Goal: Navigation & Orientation: Find specific page/section

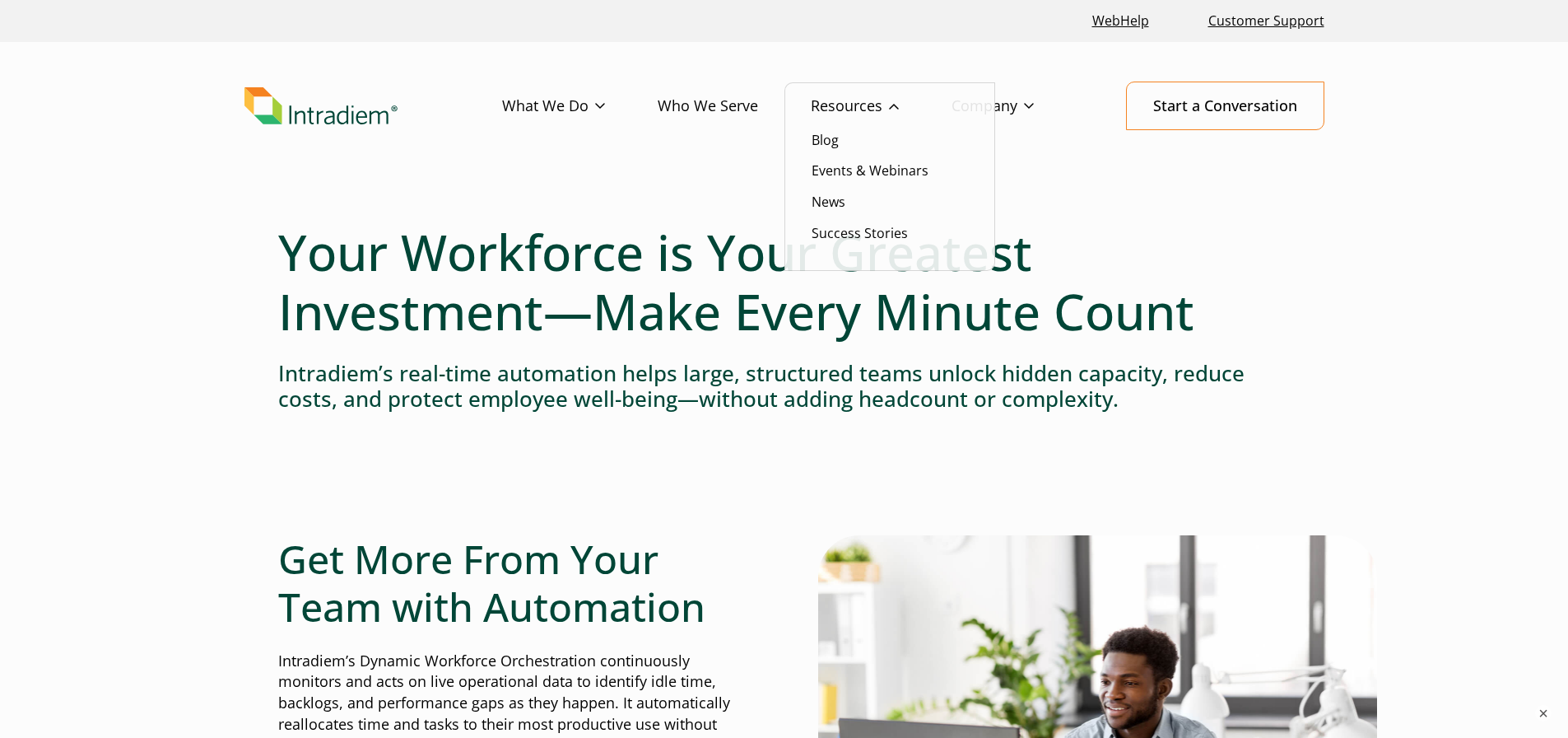
click at [857, 107] on link "Resources" at bounding box center [881, 106] width 141 height 48
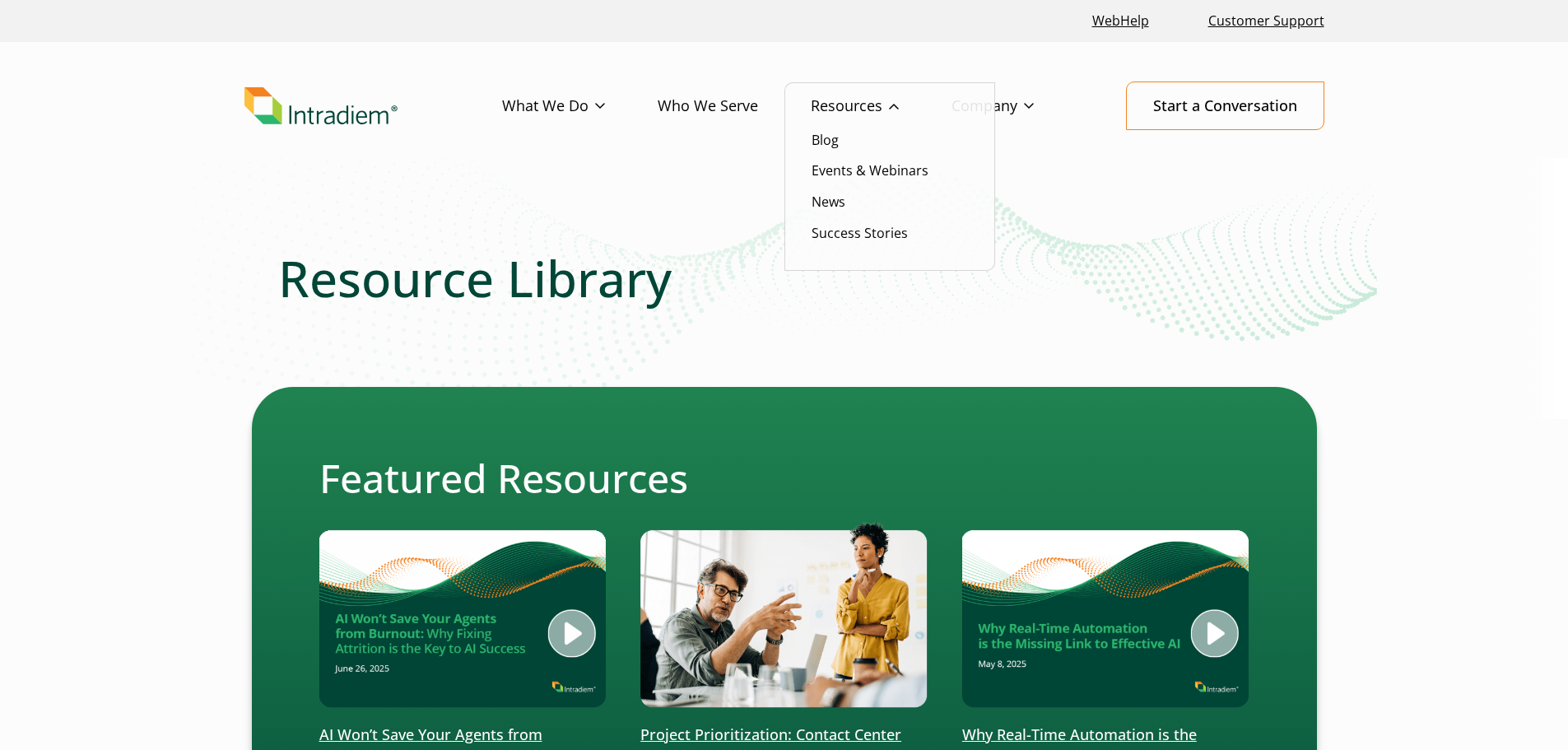
click at [843, 143] on li "Blog" at bounding box center [890, 140] width 157 height 22
click at [828, 145] on link "Blog" at bounding box center [825, 140] width 27 height 18
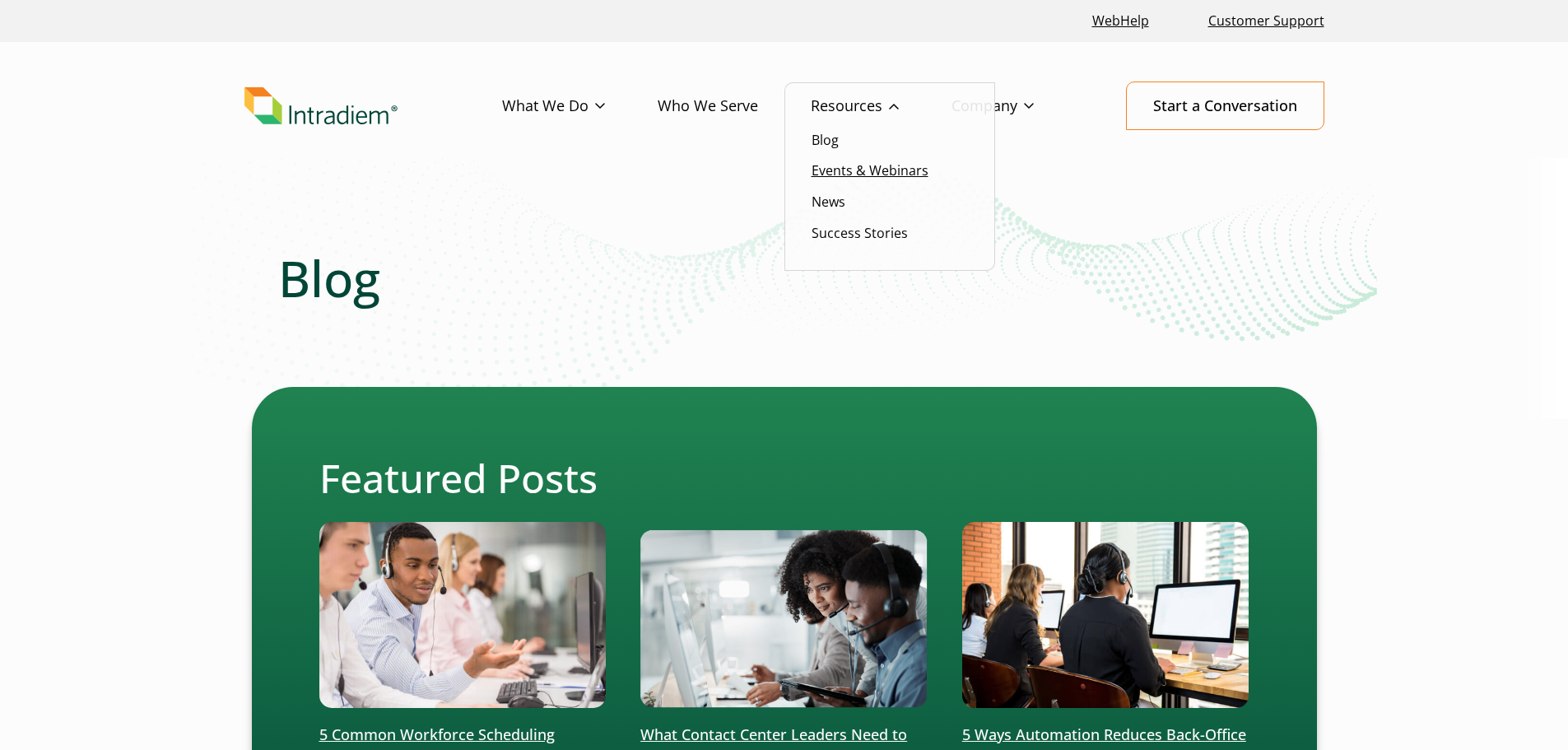
click at [833, 174] on link "Events & Webinars" at bounding box center [870, 170] width 117 height 18
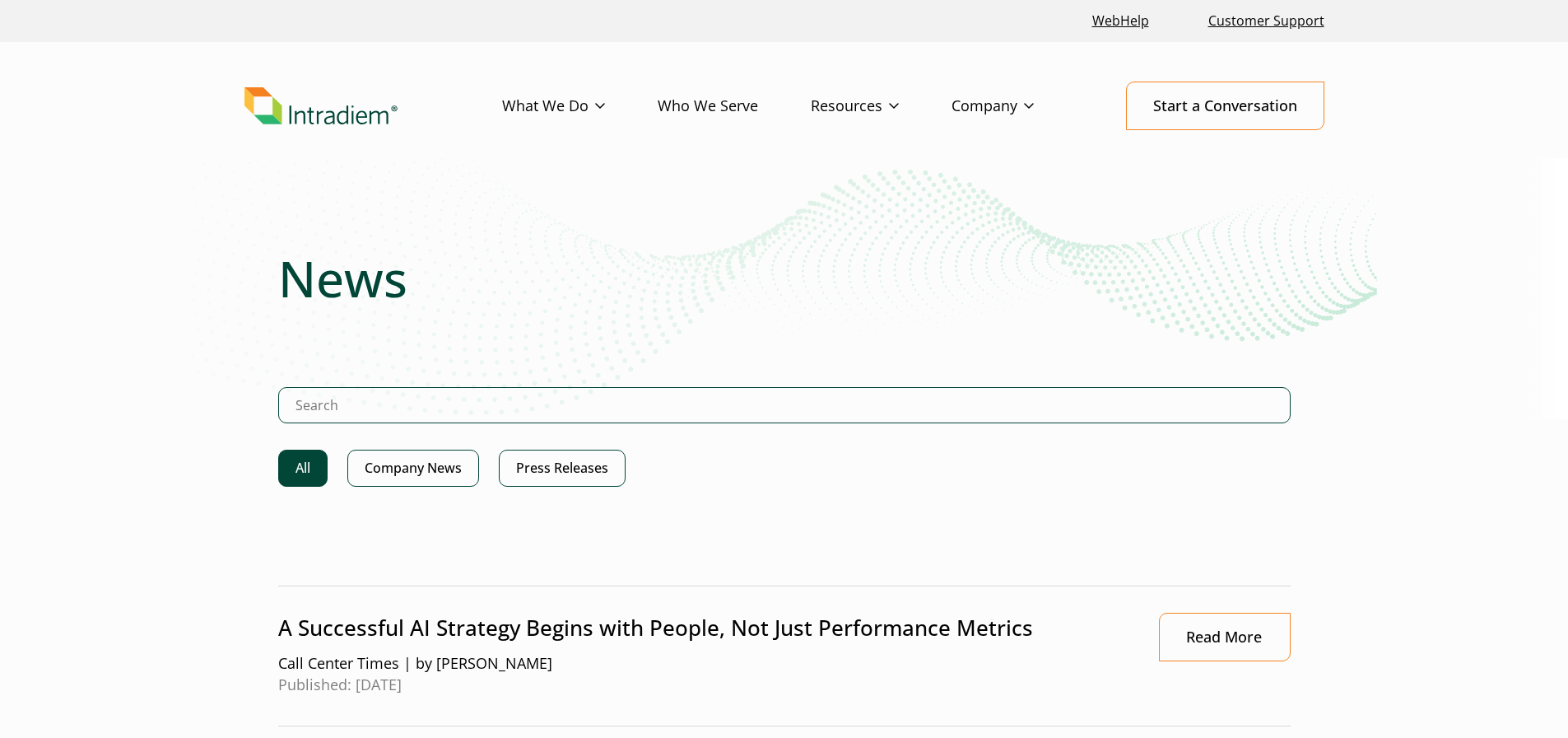
click at [1490, 46] on header "Menu What We Do Platform Who We Serve Resources Blog Events & Webinars News Suc…" at bounding box center [784, 119] width 1568 height 154
click at [936, 266] on h1 "News" at bounding box center [784, 278] width 1012 height 60
click at [472, 295] on h1 "News" at bounding box center [784, 278] width 1012 height 60
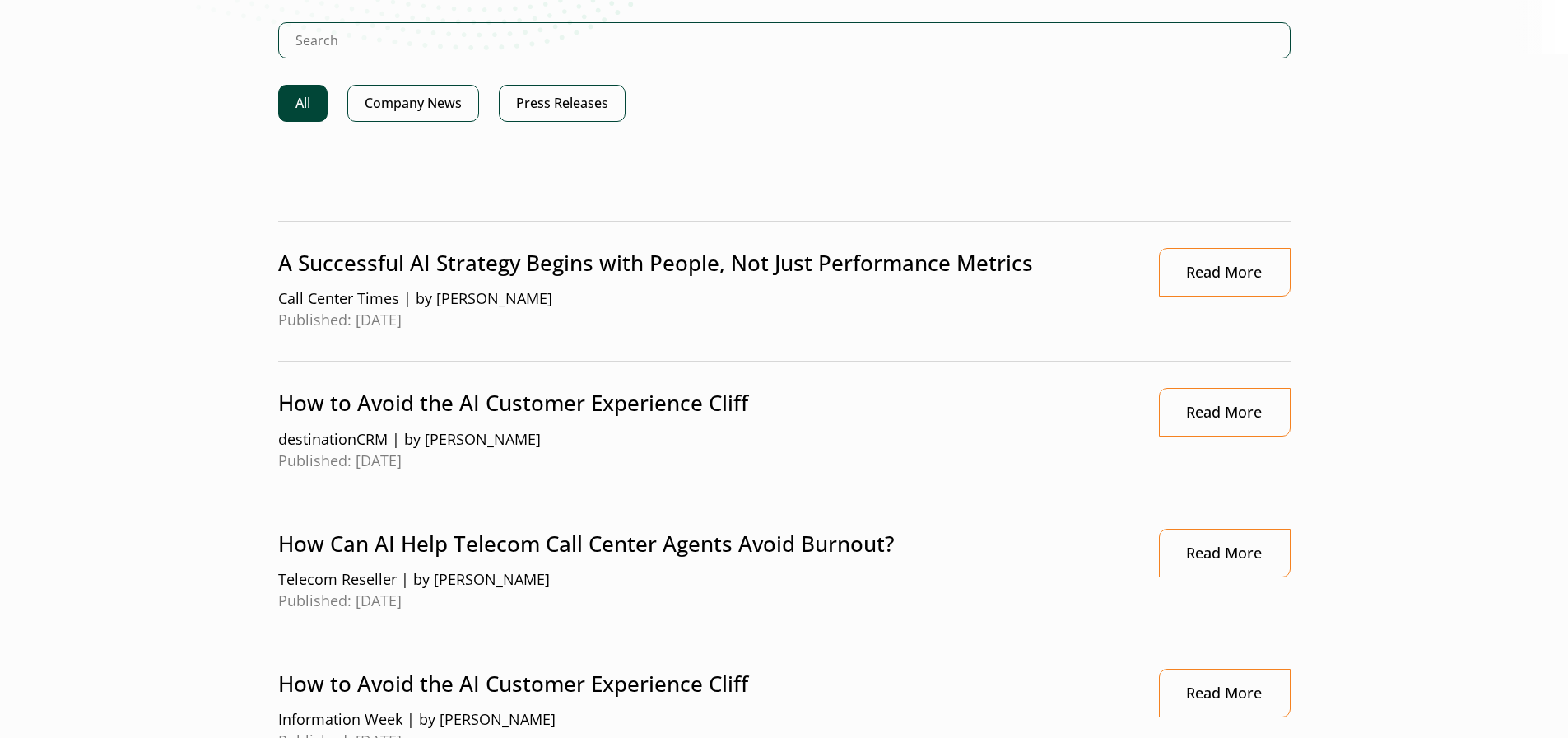
scroll to position [412, 0]
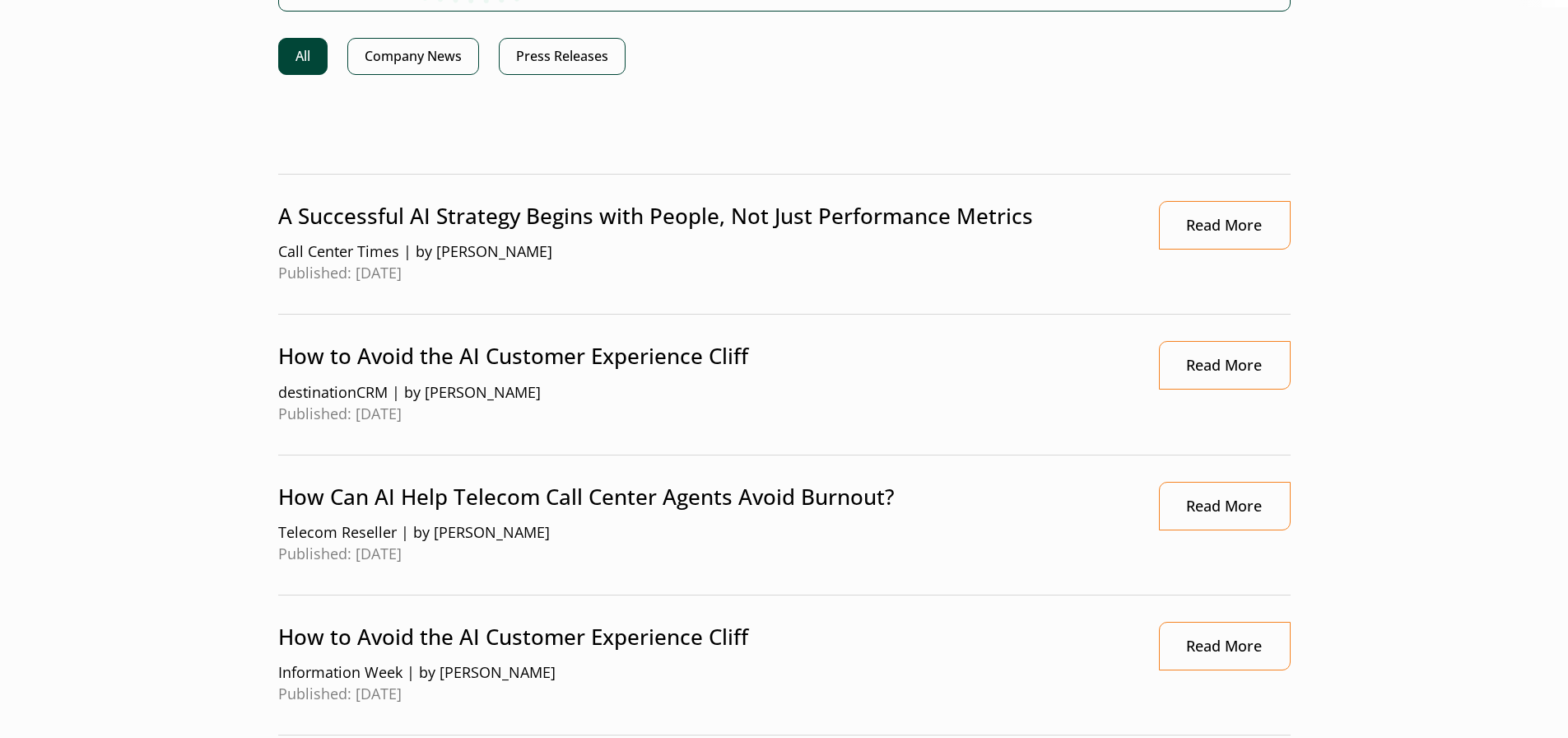
click at [311, 63] on link "All" at bounding box center [303, 56] width 49 height 37
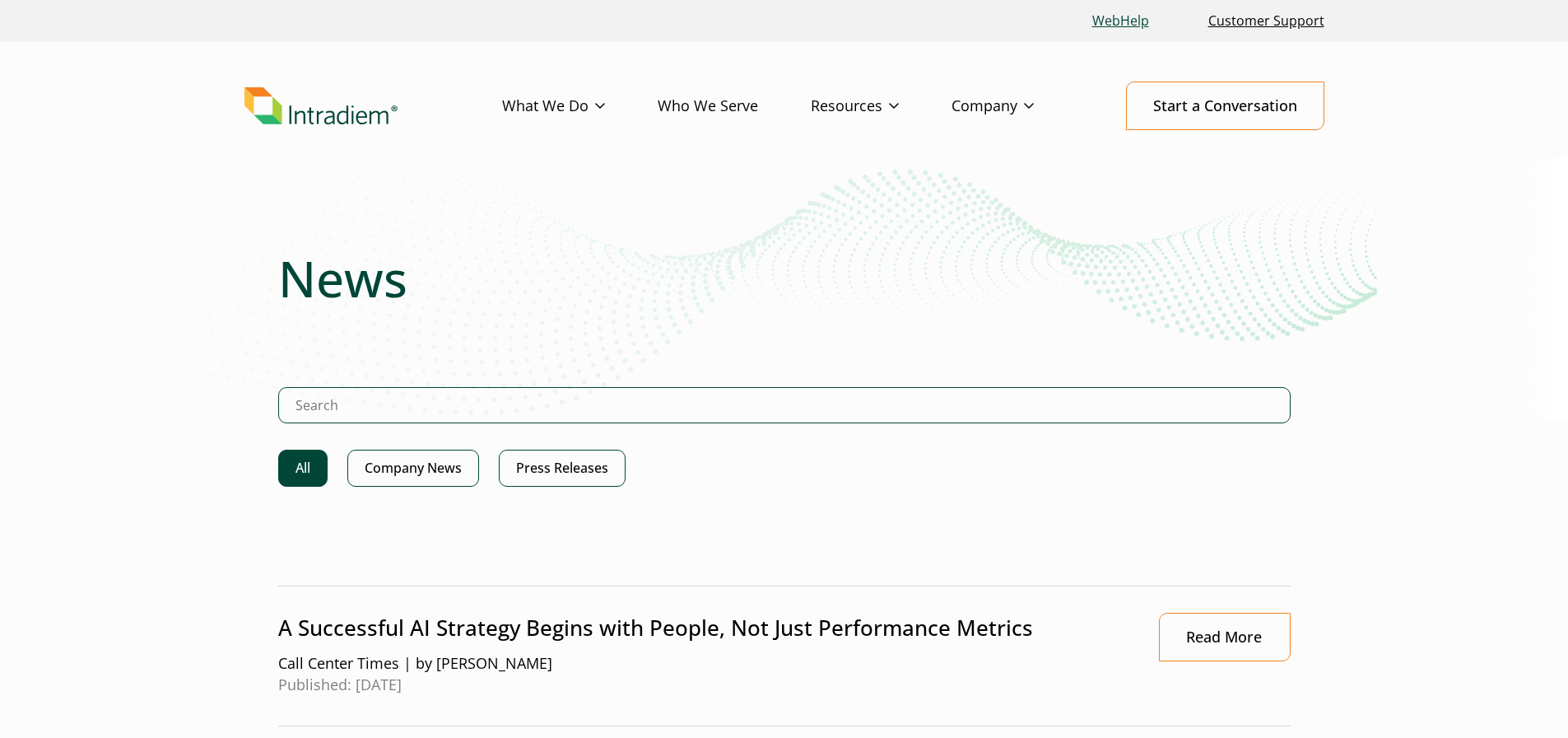
click at [1132, 20] on link "WebHelp" at bounding box center [1120, 21] width 70 height 35
click at [695, 109] on link "Who We Serve" at bounding box center [734, 106] width 153 height 48
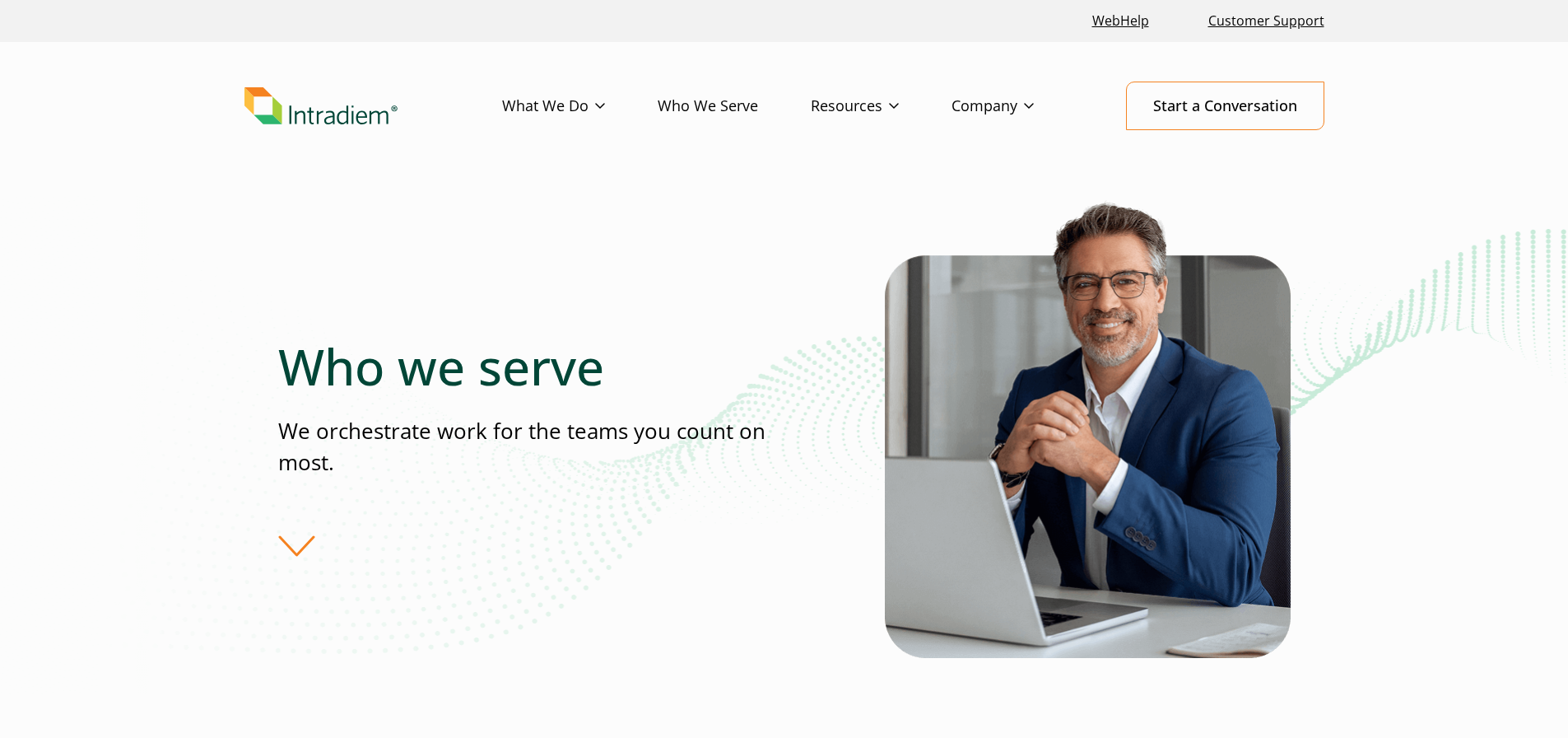
click at [369, 114] on img "Link to homepage of Intradiem" at bounding box center [321, 106] width 153 height 38
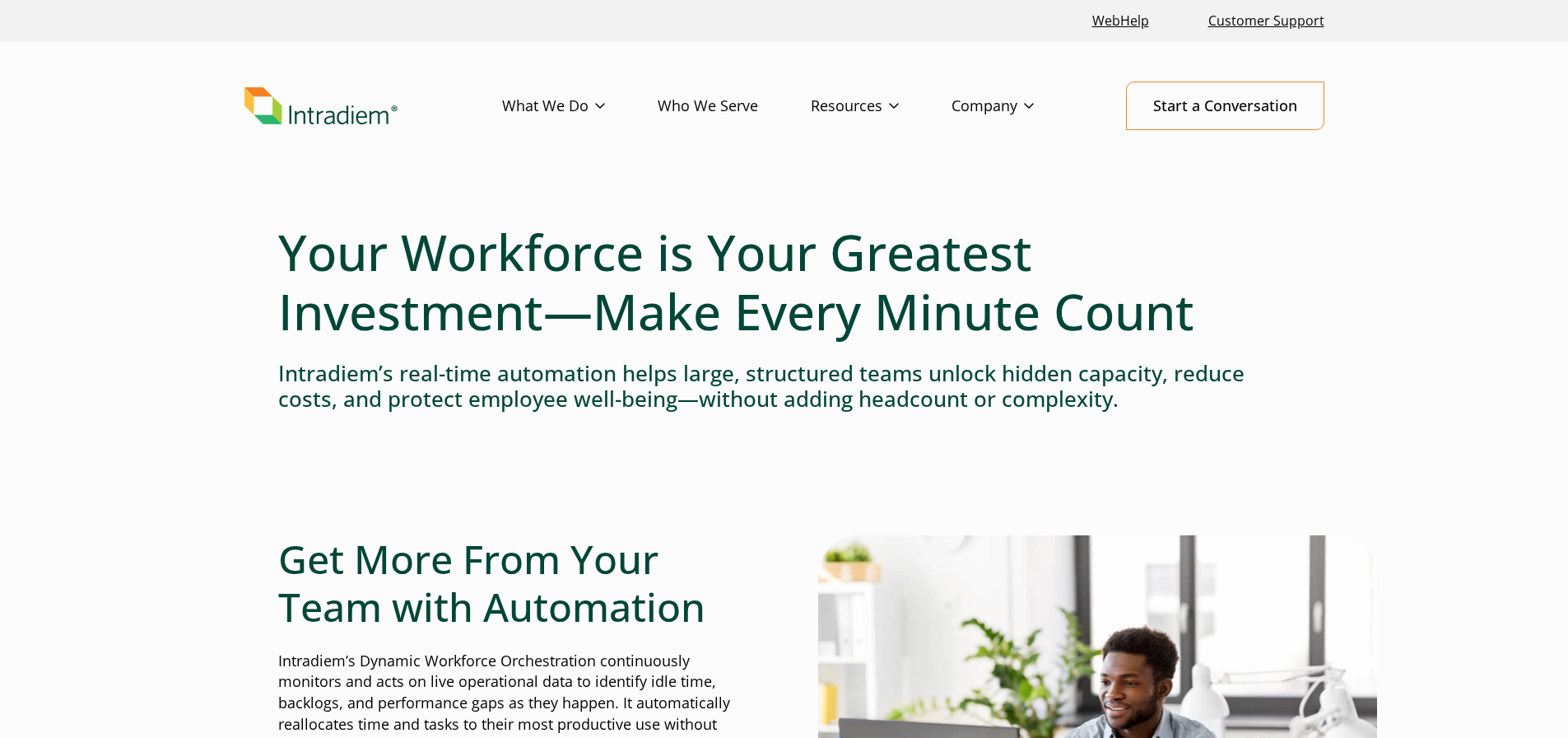
click at [1179, 55] on header "Menu What We Do Platform Who We Serve Resources Blog Events & Webinars News Suc…" at bounding box center [784, 119] width 1568 height 154
drag, startPoint x: 1456, startPoint y: 0, endPoint x: 1080, endPoint y: 54, distance: 379.9
click at [1080, 54] on header "Menu What We Do Platform Who We Serve Resources Blog Events & Webinars News Suc…" at bounding box center [784, 119] width 1568 height 154
click at [1425, 37] on div "WebHelp Customer Support" at bounding box center [784, 21] width 1568 height 42
click at [1240, 29] on link "Customer Support" at bounding box center [1266, 21] width 129 height 35
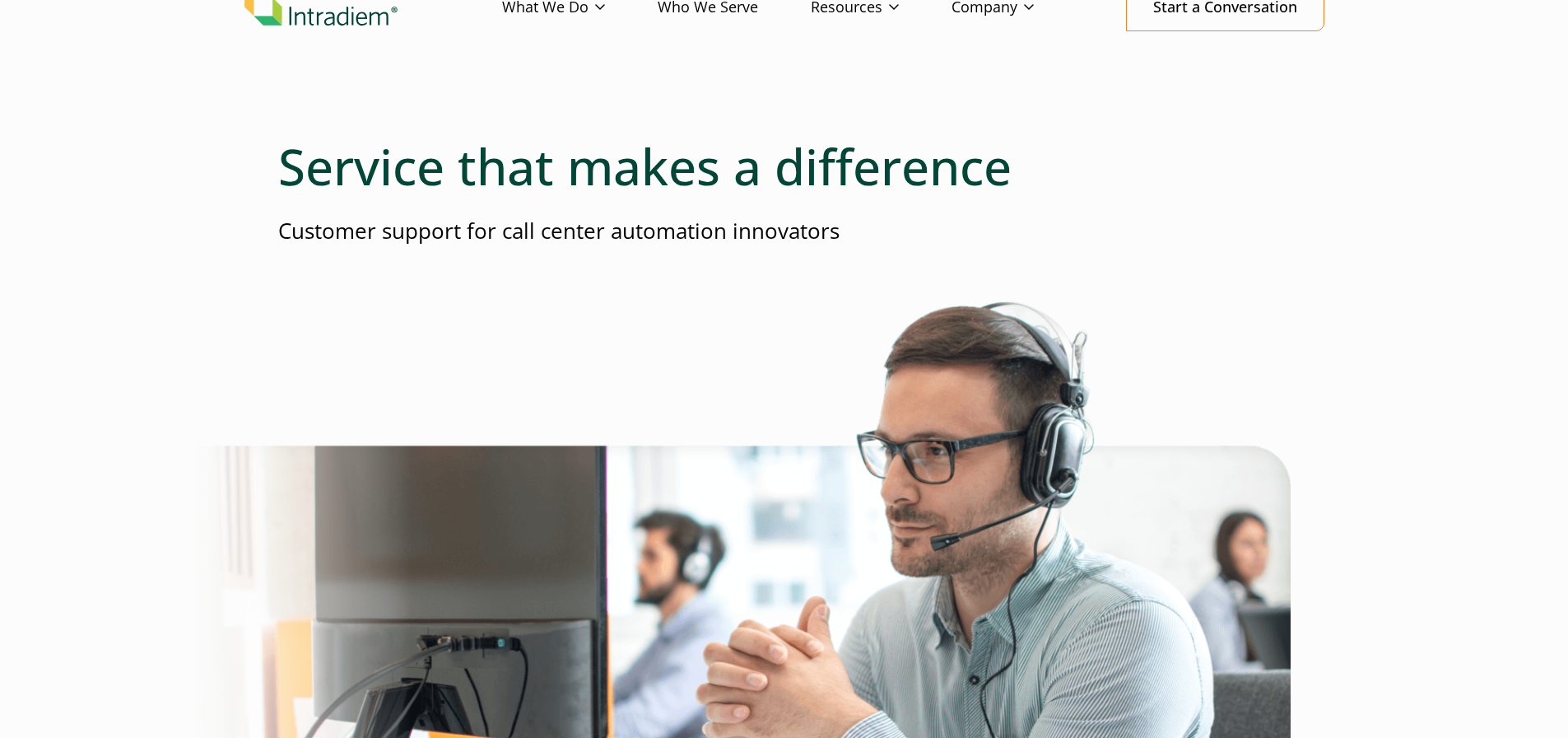
scroll to position [82, 0]
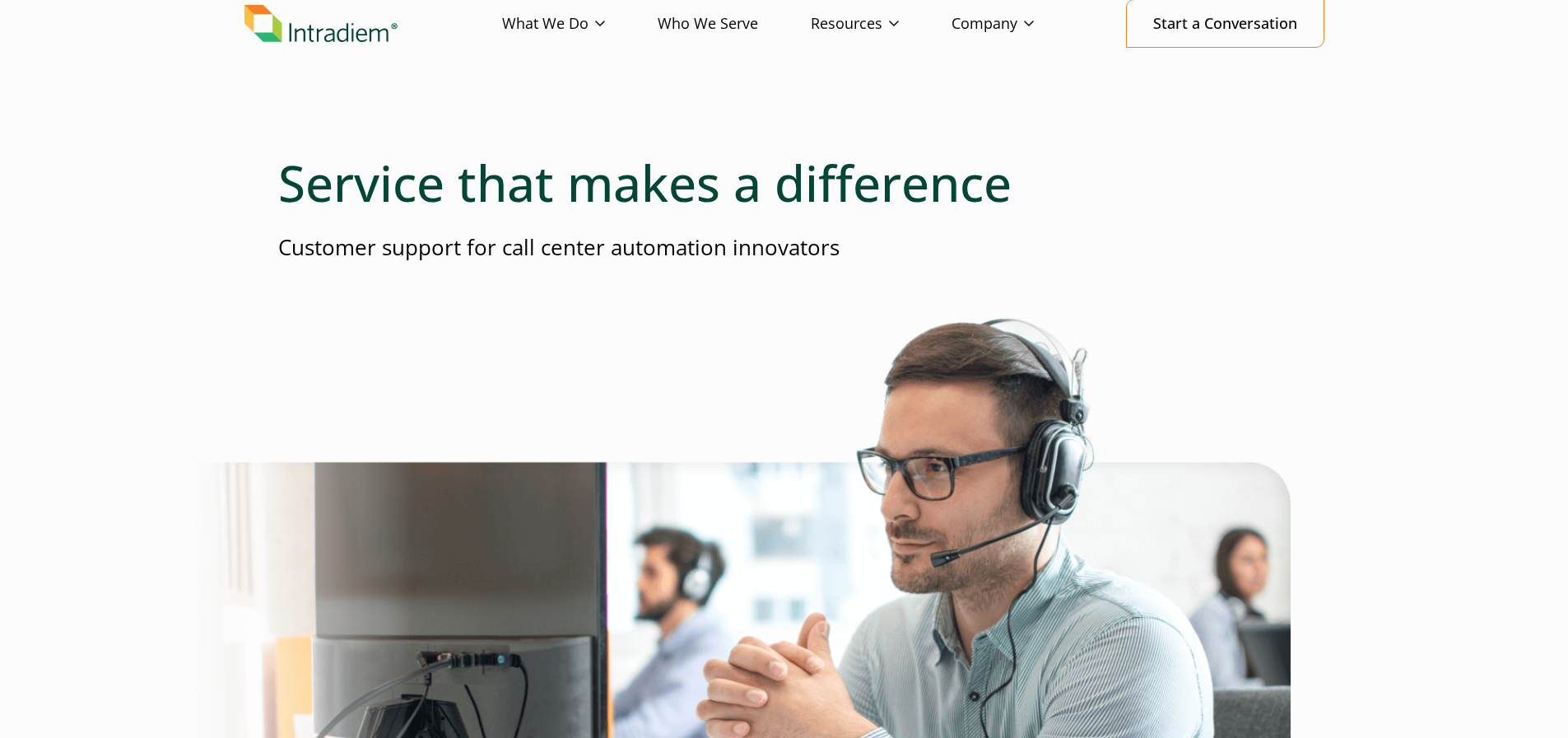
click at [833, 109] on header "Menu What We Do Platform Who We Serve Resources Blog Events & Webinars News Suc…" at bounding box center [784, 37] width 1568 height 154
drag, startPoint x: 1056, startPoint y: 76, endPoint x: 1033, endPoint y: 84, distance: 24.4
click at [1056, 76] on header "Menu What We Do Platform Who We Serve Resources Blog Events & Webinars News Suc…" at bounding box center [784, 37] width 1568 height 154
click at [1243, 103] on header "Menu What We Do Platform Who We Serve Resources Blog Events & Webinars News Suc…" at bounding box center [784, 37] width 1568 height 154
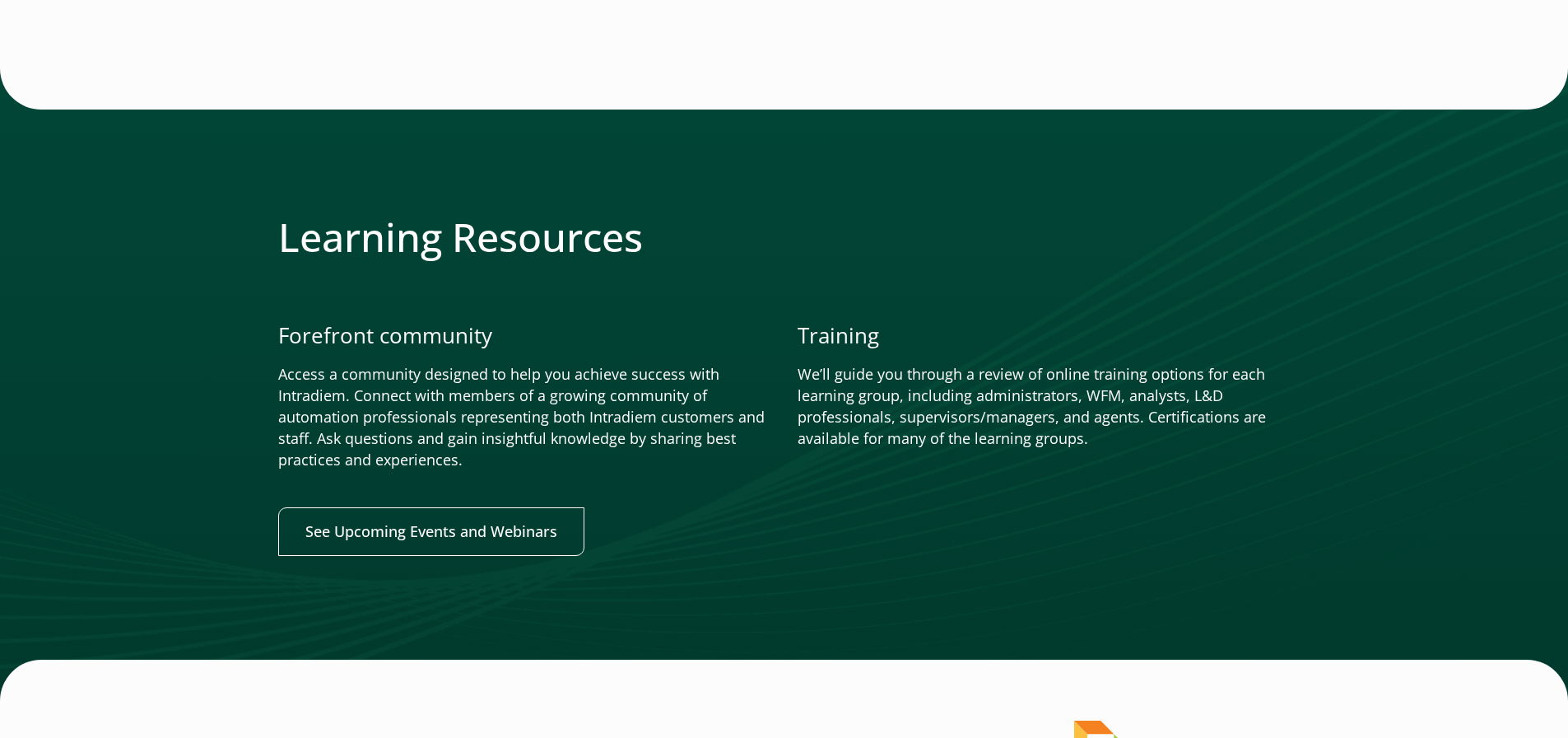
scroll to position [1662, 0]
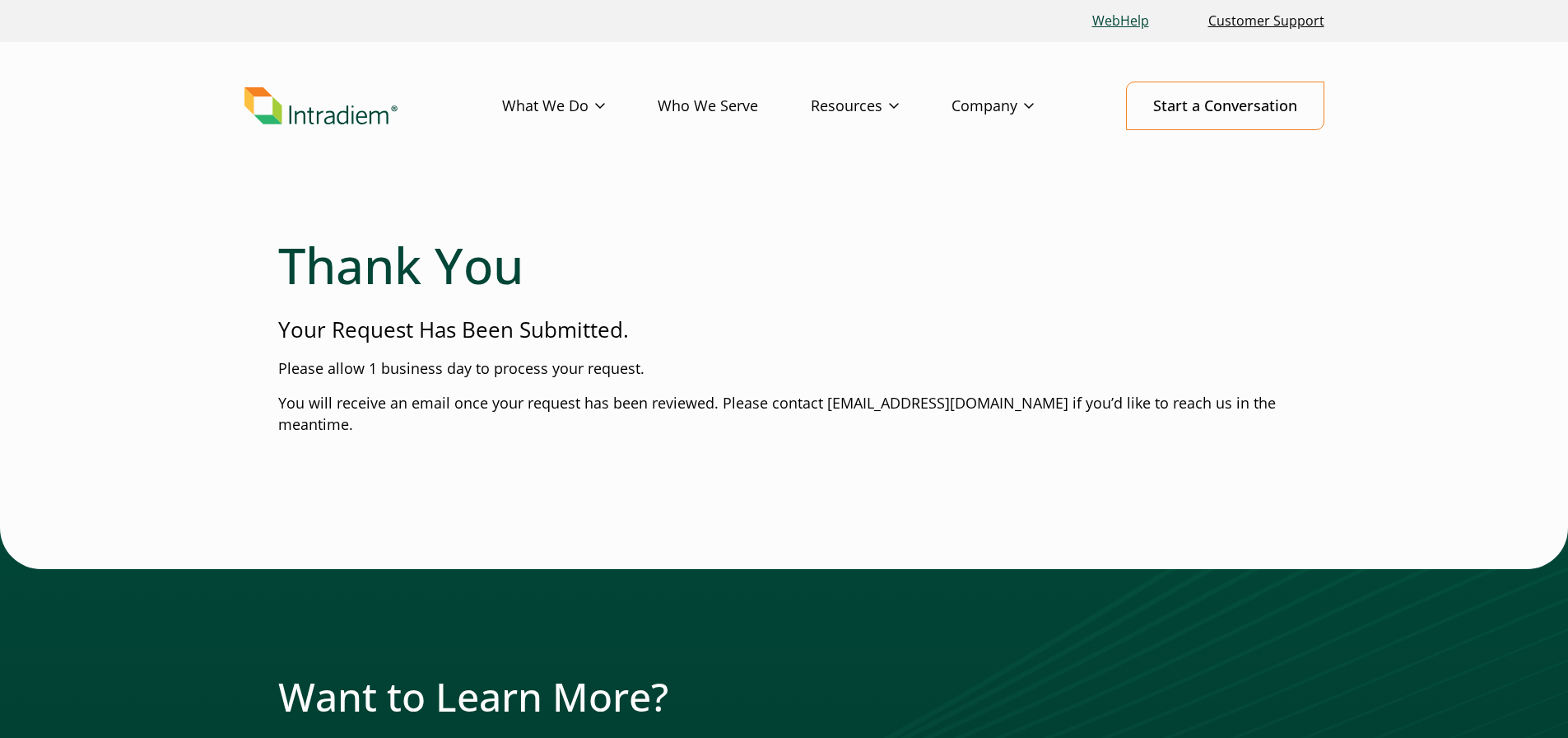
click at [1112, 24] on link "WebHelp" at bounding box center [1120, 21] width 70 height 35
click at [850, 107] on link "Resources" at bounding box center [881, 106] width 141 height 48
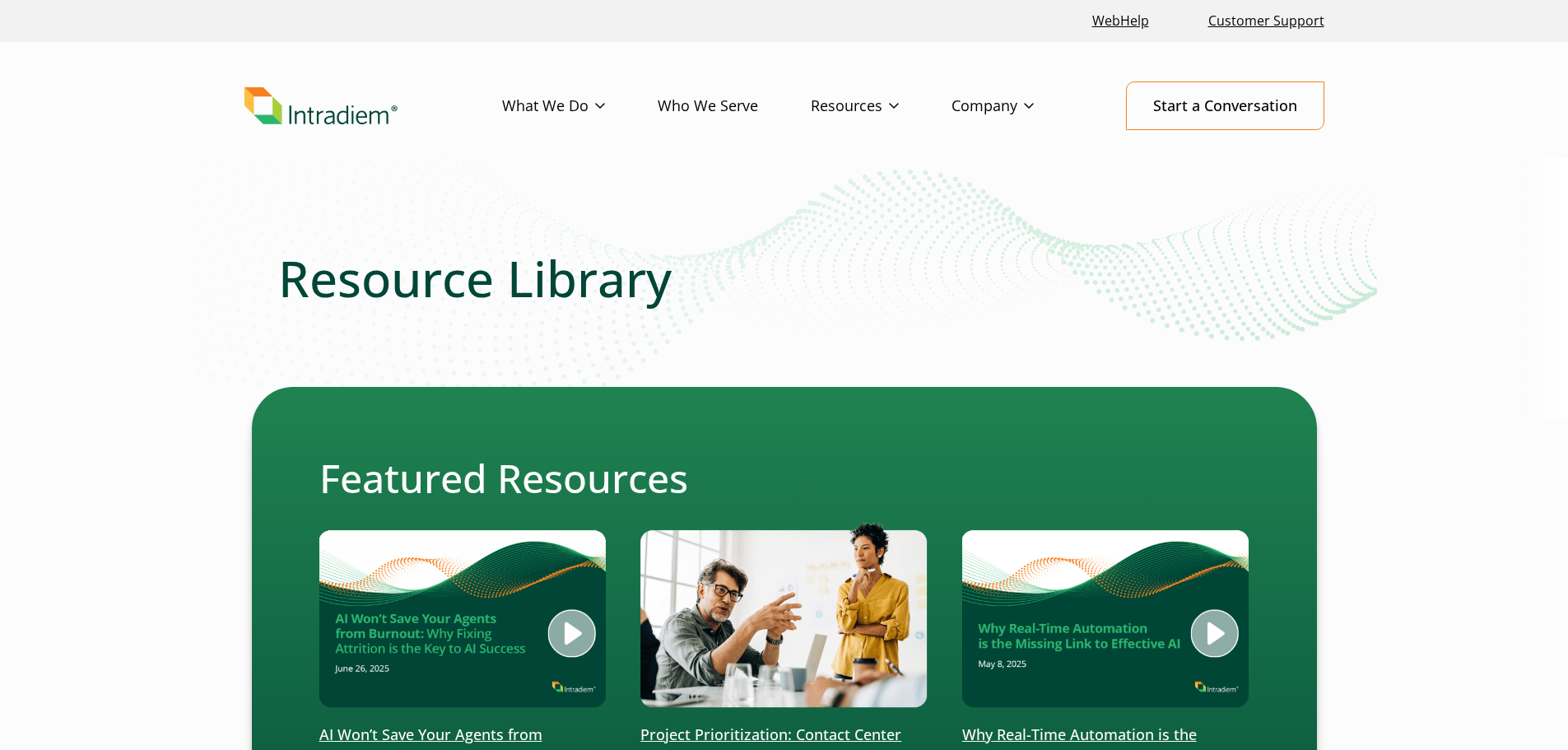
click at [333, 122] on img "Link to homepage of Intradiem" at bounding box center [321, 106] width 153 height 38
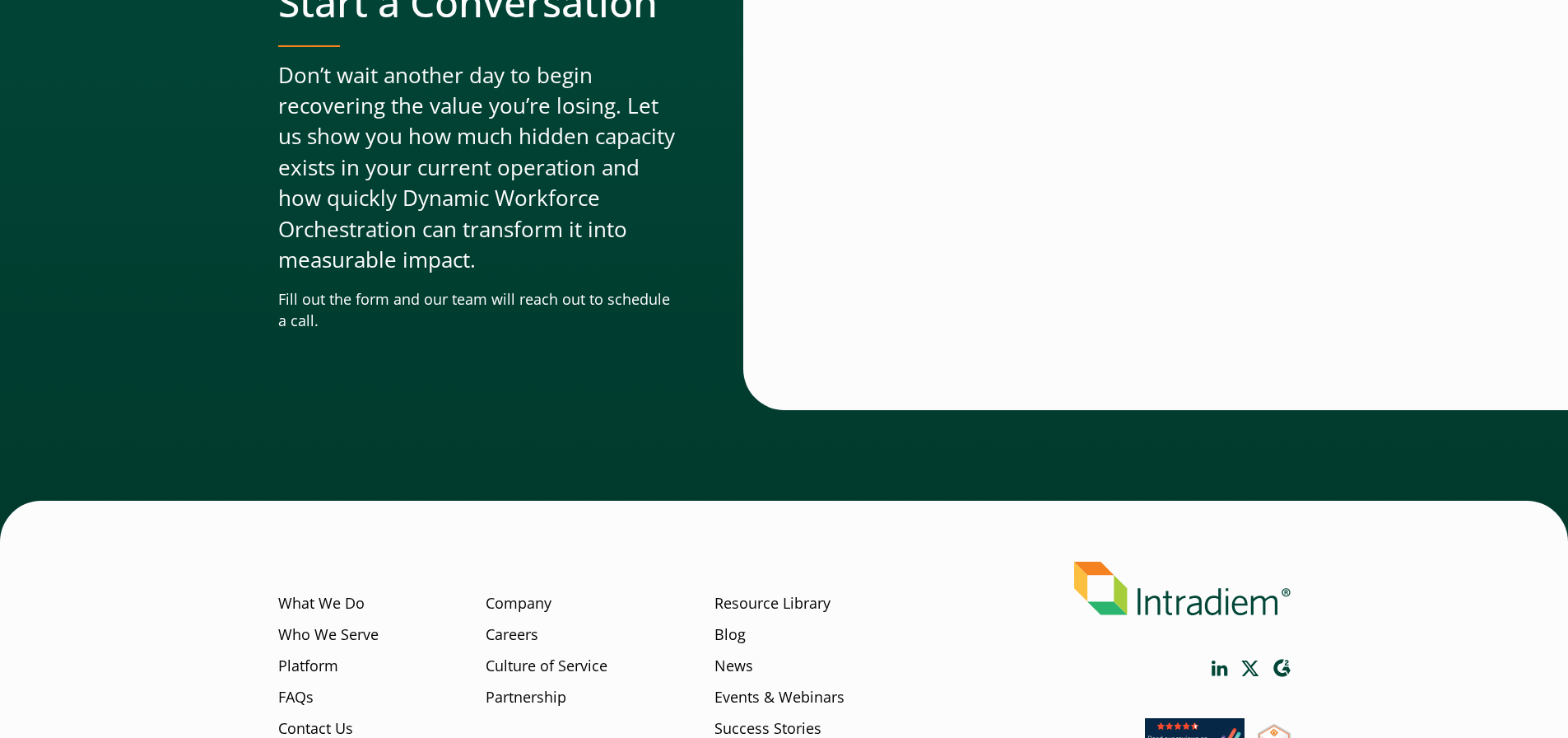
scroll to position [5010, 0]
